Goal: Check status: Check status

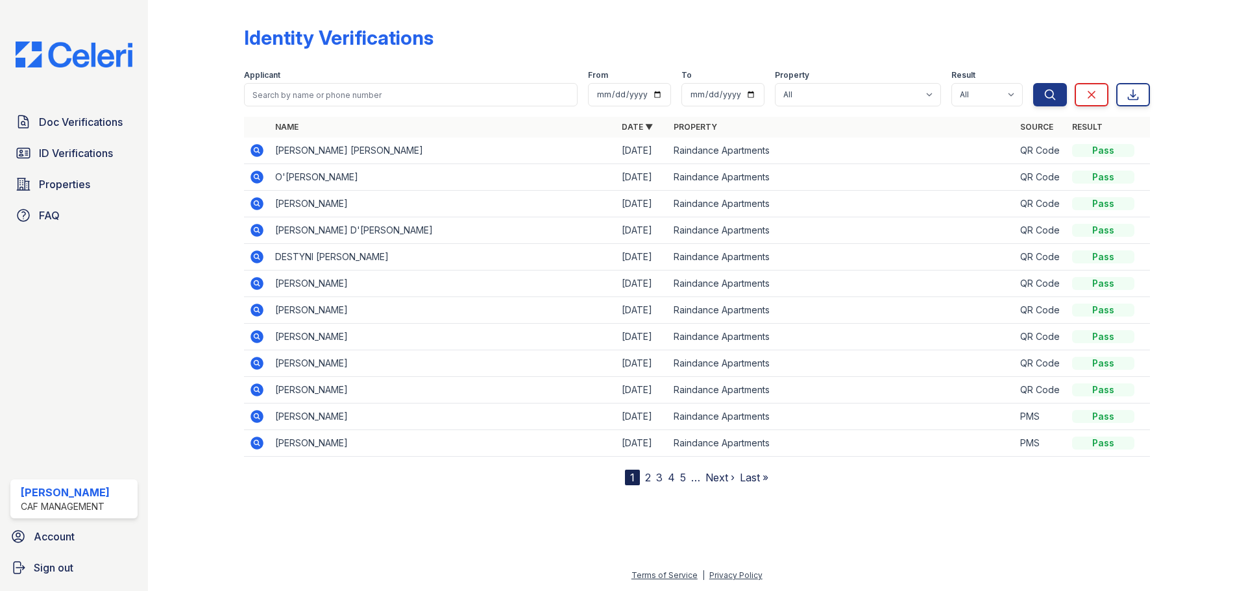
click at [96, 495] on div "[PERSON_NAME]" at bounding box center [65, 493] width 89 height 16
click at [102, 493] on div "[PERSON_NAME]" at bounding box center [65, 493] width 89 height 16
click at [112, 493] on div "[PERSON_NAME] CAF Management" at bounding box center [73, 499] width 127 height 39
drag, startPoint x: 112, startPoint y: 492, endPoint x: 0, endPoint y: 502, distance: 112.7
click at [0, 502] on div "Doc Verifications ID Verifications Properties FAQ [PERSON_NAME] CAF Management …" at bounding box center [74, 295] width 148 height 591
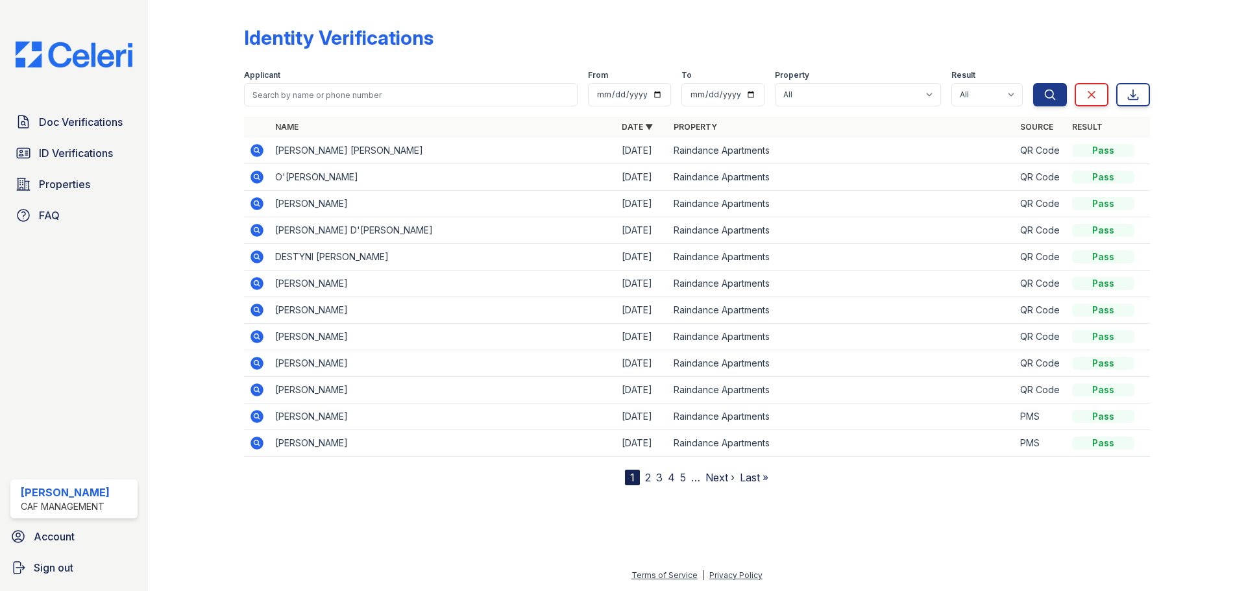
click at [256, 539] on div at bounding box center [697, 537] width 1057 height 62
click at [73, 147] on span "ID Verifications" at bounding box center [76, 153] width 74 height 16
click at [409, 142] on td "[PERSON_NAME] [PERSON_NAME]" at bounding box center [443, 151] width 347 height 27
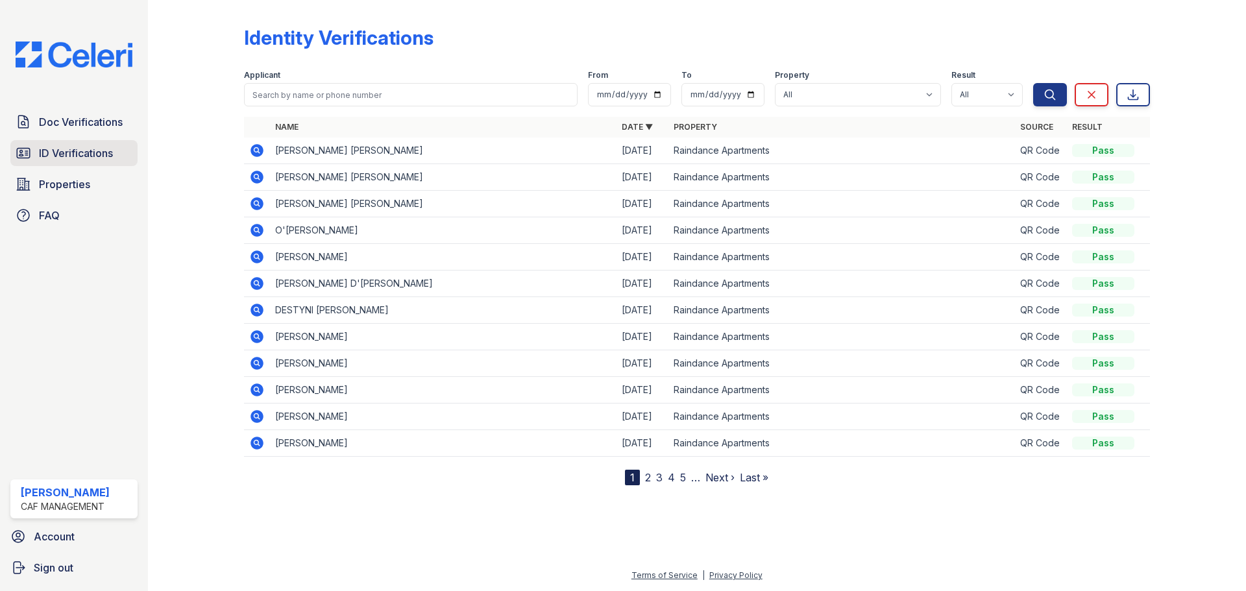
click at [48, 154] on span "ID Verifications" at bounding box center [76, 153] width 74 height 16
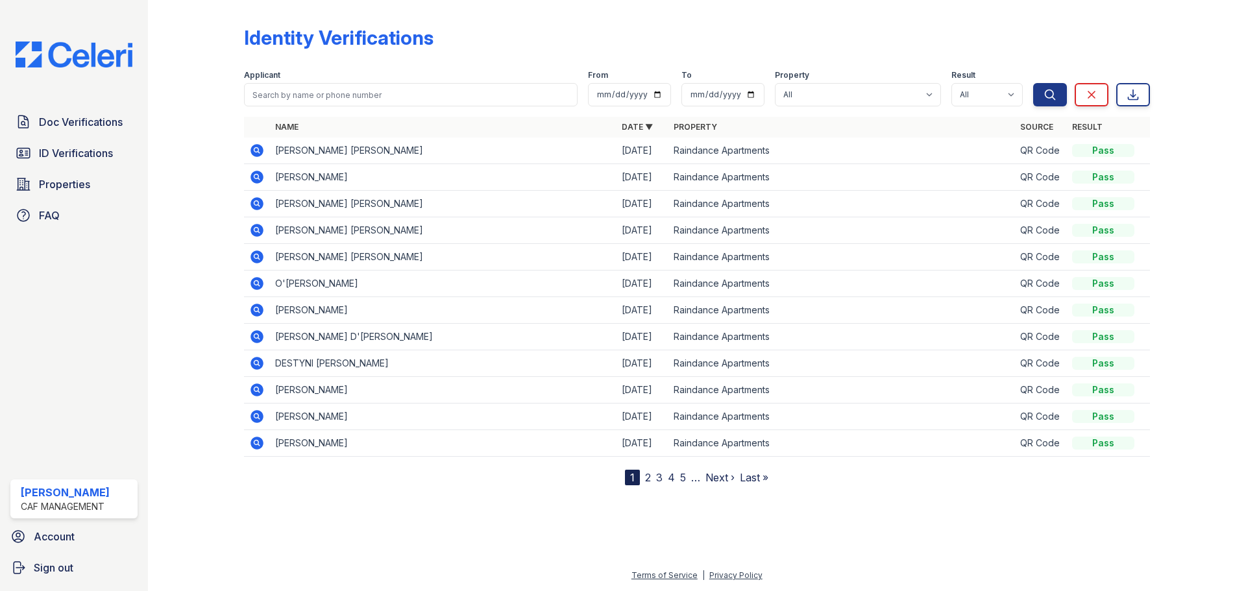
click at [476, 200] on td "[PERSON_NAME] [PERSON_NAME]" at bounding box center [443, 204] width 347 height 27
drag, startPoint x: 448, startPoint y: 196, endPoint x: 276, endPoint y: 208, distance: 172.5
click at [276, 208] on td "[PERSON_NAME] [PERSON_NAME]" at bounding box center [443, 204] width 347 height 27
copy td "[PERSON_NAME] [PERSON_NAME]"
click at [556, 37] on div "Identity Verifications" at bounding box center [697, 43] width 906 height 34
